Goal: Navigation & Orientation: Understand site structure

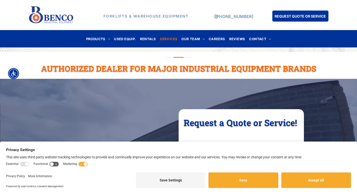
click at [170, 37] on span "SERVICES" at bounding box center [169, 38] width 18 height 7
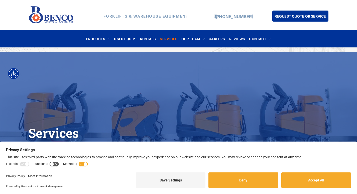
click at [237, 38] on span "REVIEWS" at bounding box center [237, 38] width 16 height 7
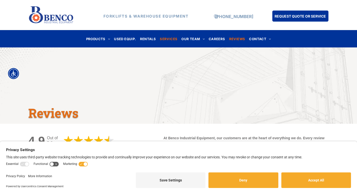
click at [171, 39] on span "SERVICES" at bounding box center [169, 38] width 18 height 7
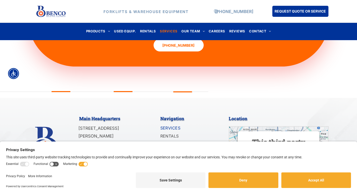
scroll to position [600, 0]
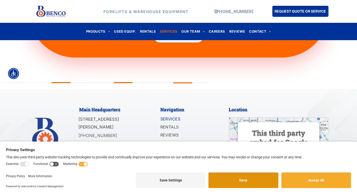
click at [248, 180] on button "Deny" at bounding box center [244, 180] width 70 height 16
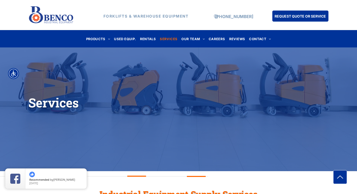
scroll to position [0, 0]
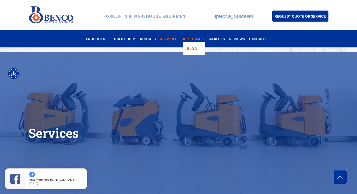
click at [190, 39] on span "OUR TEAM" at bounding box center [193, 38] width 23 height 7
